Goal: Information Seeking & Learning: Learn about a topic

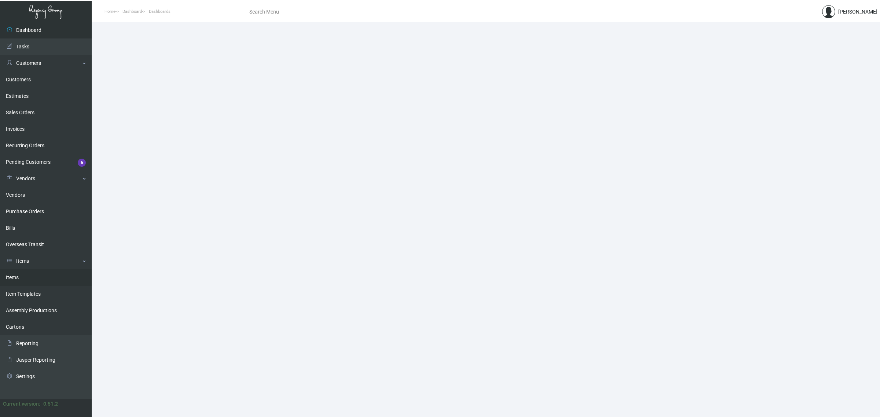
click at [30, 278] on link "Items" at bounding box center [46, 277] width 92 height 16
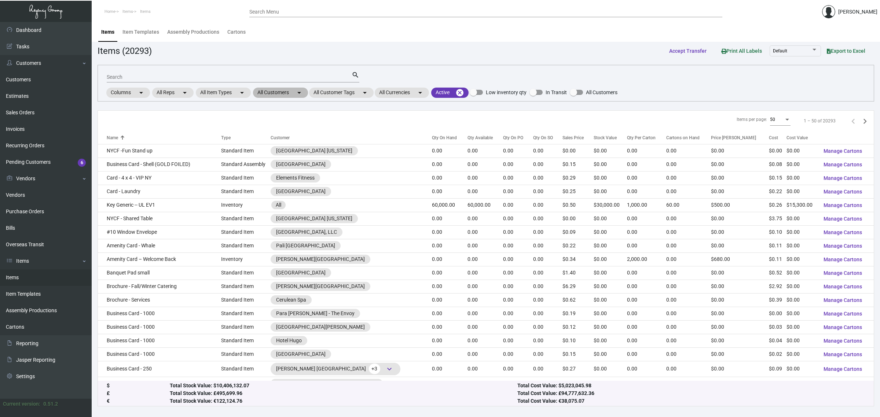
click at [260, 92] on mat-chip "All Customers arrow_drop_down" at bounding box center [280, 93] width 55 height 10
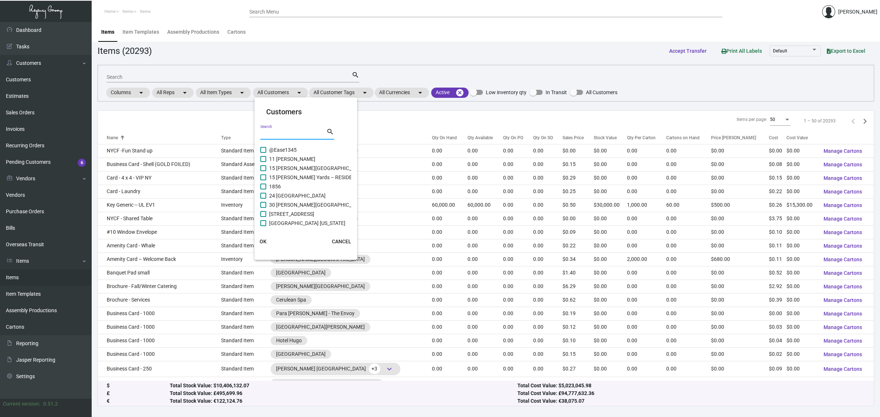
click at [275, 131] on input "Search" at bounding box center [293, 134] width 66 height 6
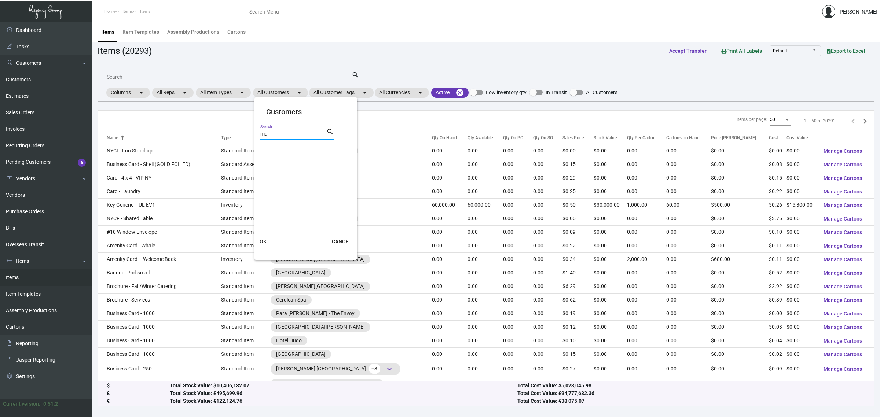
type input "m"
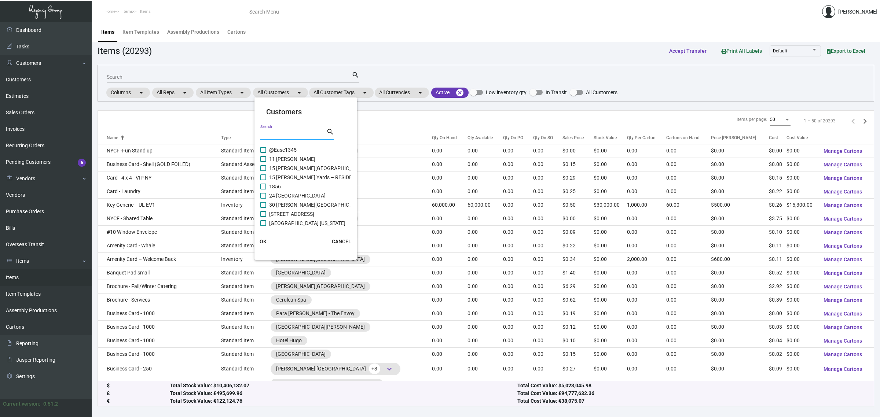
paste input "COURTYARD BY [PERSON_NAME] [US_STATE][GEOGRAPHIC_DATA] / [GEOGRAPHIC_DATA]"
type input "C"
type input "courtyard"
click at [303, 148] on span "Courtyard at [GEOGRAPHIC_DATA]" at bounding box center [309, 150] width 80 height 9
click at [263, 153] on input "Courtyard at [GEOGRAPHIC_DATA]" at bounding box center [263, 153] width 0 height 0
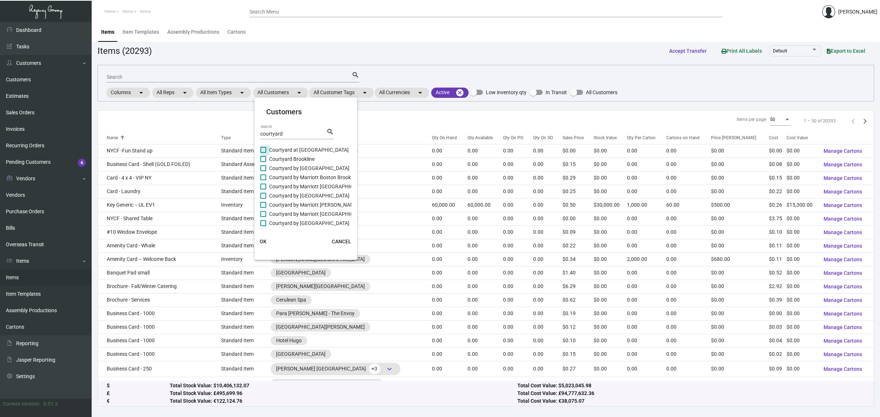
checkbox input "true"
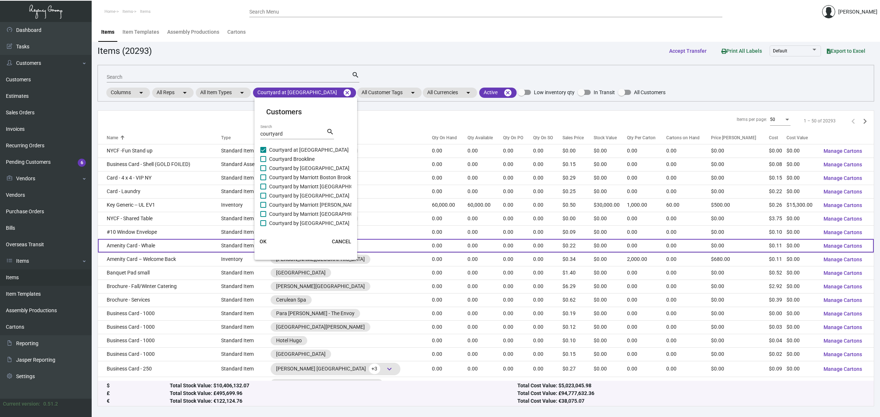
click at [261, 244] on button "OK" at bounding box center [262, 241] width 23 height 13
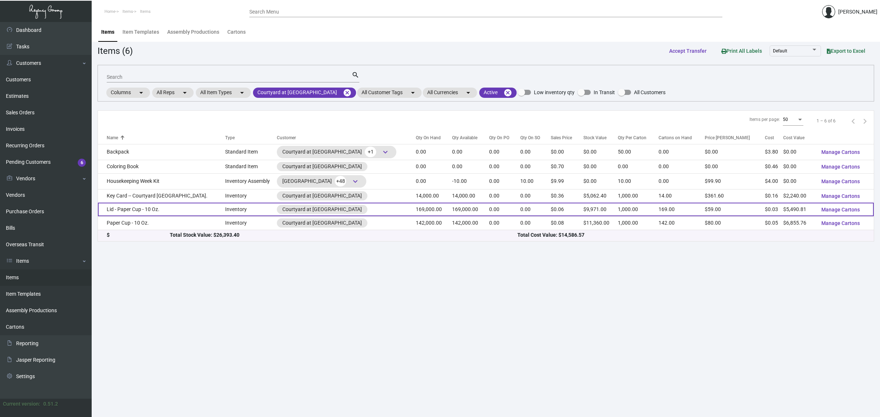
click at [164, 213] on td "Lid - Paper Cup - 10 Oz." at bounding box center [161, 210] width 127 height 14
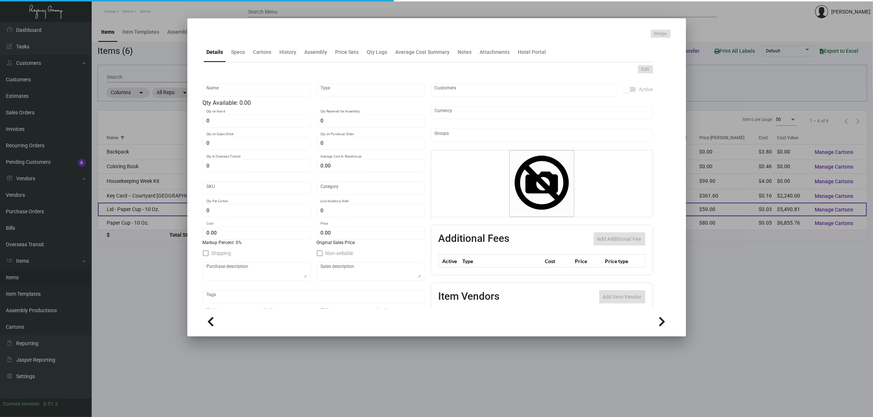
type input "Lid - Paper Cup - 10 Oz."
type input "Inventory"
type input "169,000"
type input "$ 0.03249"
type input "Inventory"
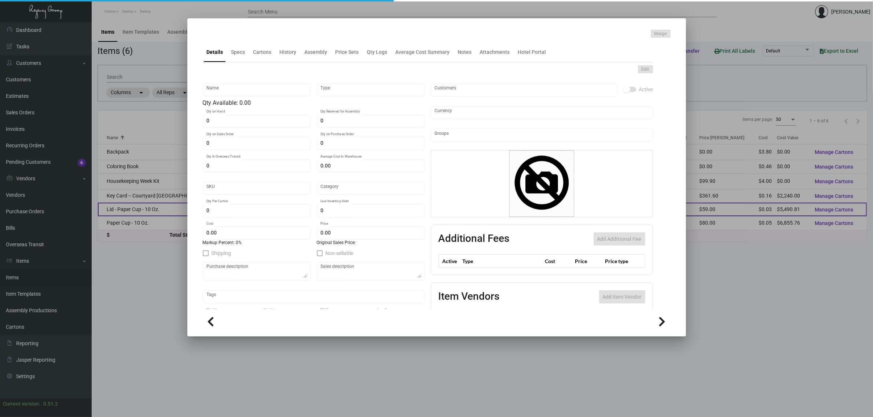
type input "1,000"
type input "$ 0.03249"
type input "$ 0.059"
checkbox input "true"
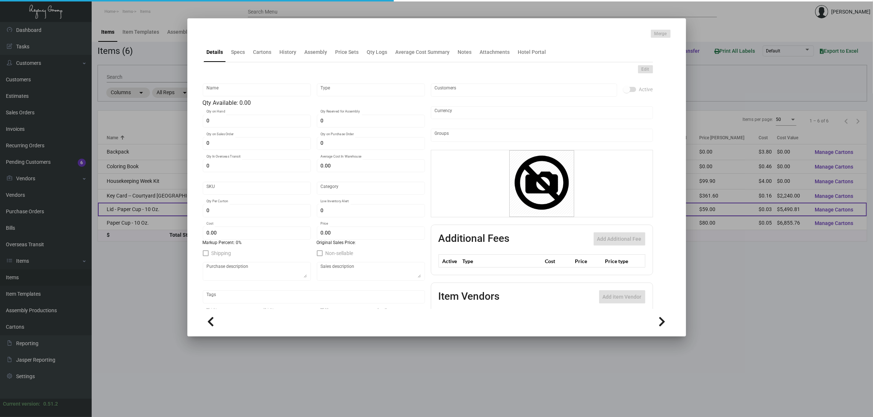
type input "United States Dollar $"
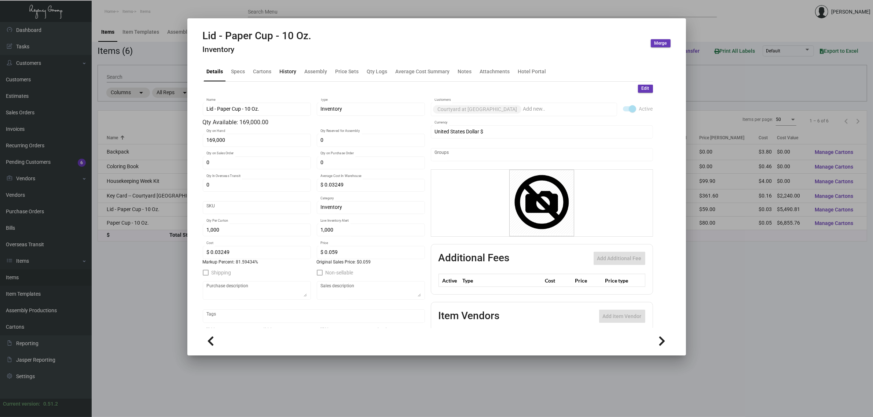
click at [280, 72] on div "History" at bounding box center [288, 71] width 17 height 8
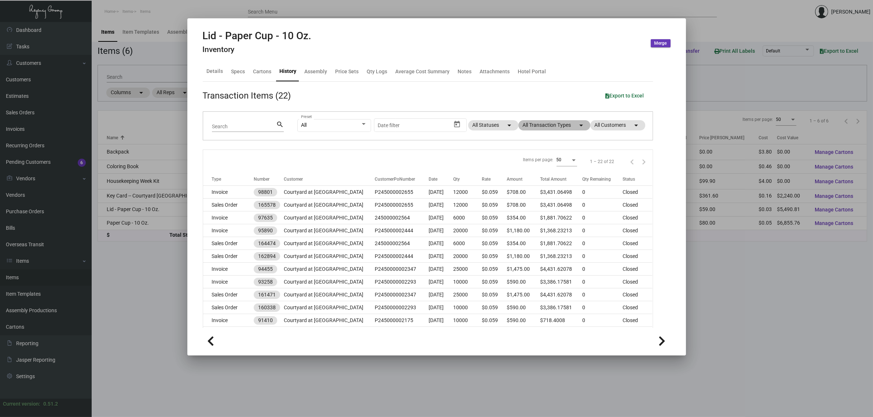
click at [526, 126] on mat-chip "All Transaction Types arrow_drop_down" at bounding box center [554, 125] width 72 height 10
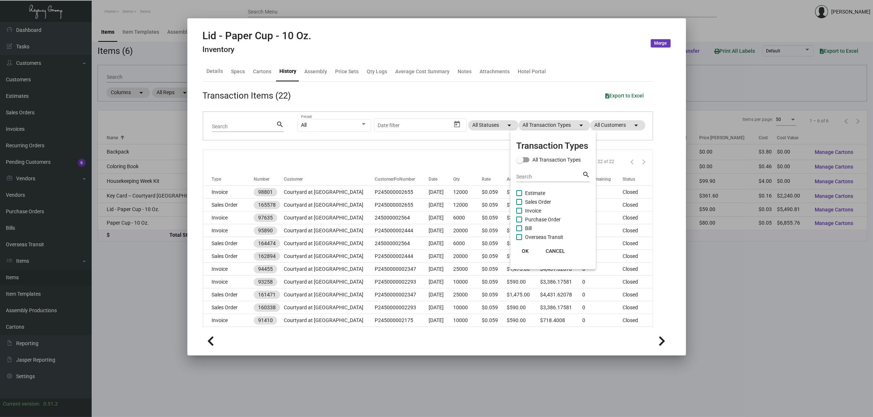
click at [534, 194] on span "Estimate" at bounding box center [535, 193] width 20 height 9
click at [519, 196] on input "Estimate" at bounding box center [519, 196] width 0 height 0
checkbox input "true"
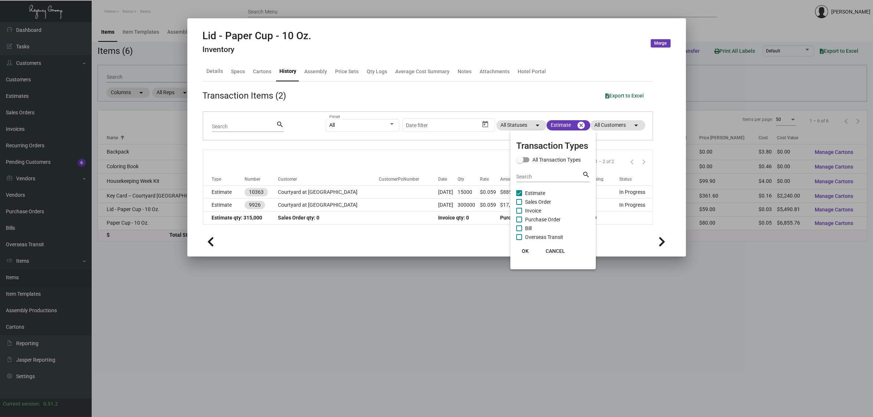
click at [539, 218] on span "Purchase Order" at bounding box center [543, 219] width 36 height 9
click at [519, 222] on input "Purchase Order" at bounding box center [519, 222] width 0 height 0
checkbox input "true"
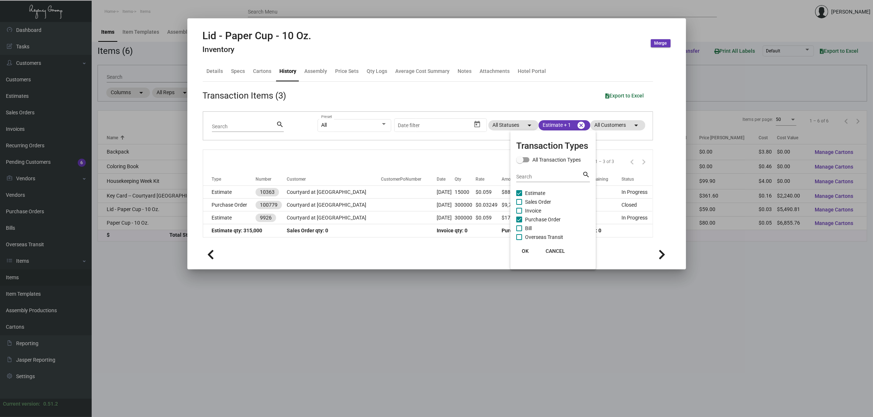
click at [357, 245] on div at bounding box center [436, 208] width 873 height 417
click at [664, 254] on icon at bounding box center [662, 254] width 7 height 11
